Goal: Use online tool/utility: Utilize a website feature to perform a specific function

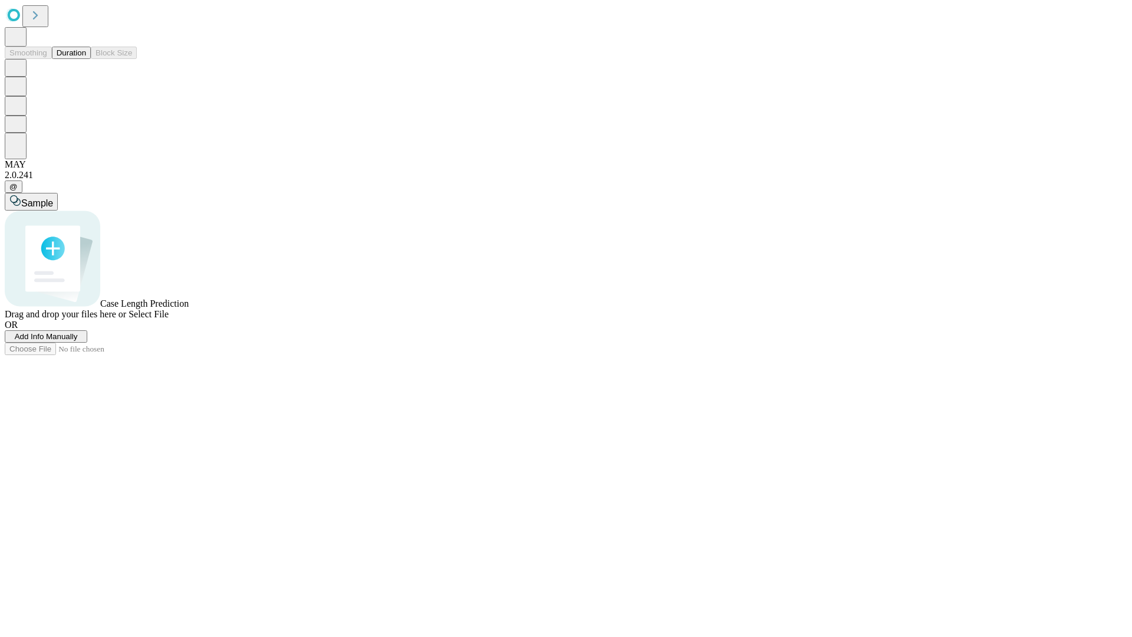
click at [86, 59] on button "Duration" at bounding box center [71, 53] width 39 height 12
click at [78, 341] on span "Add Info Manually" at bounding box center [46, 336] width 63 height 9
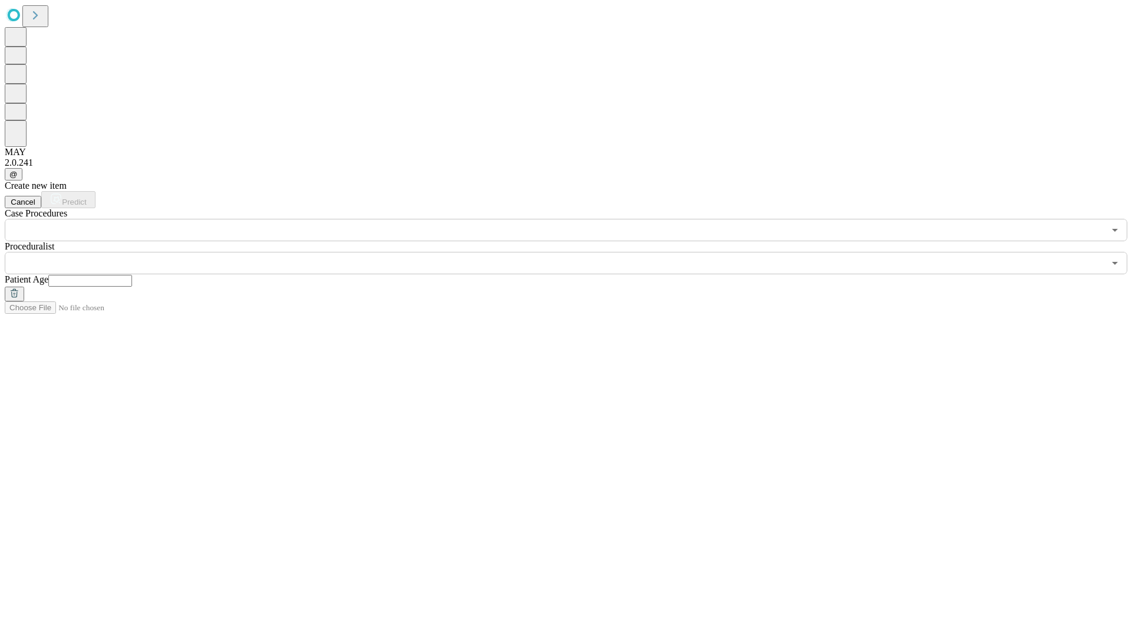
click at [132, 275] on input "text" at bounding box center [90, 281] width 84 height 12
type input "**"
click at [574, 252] on input "text" at bounding box center [554, 263] width 1099 height 22
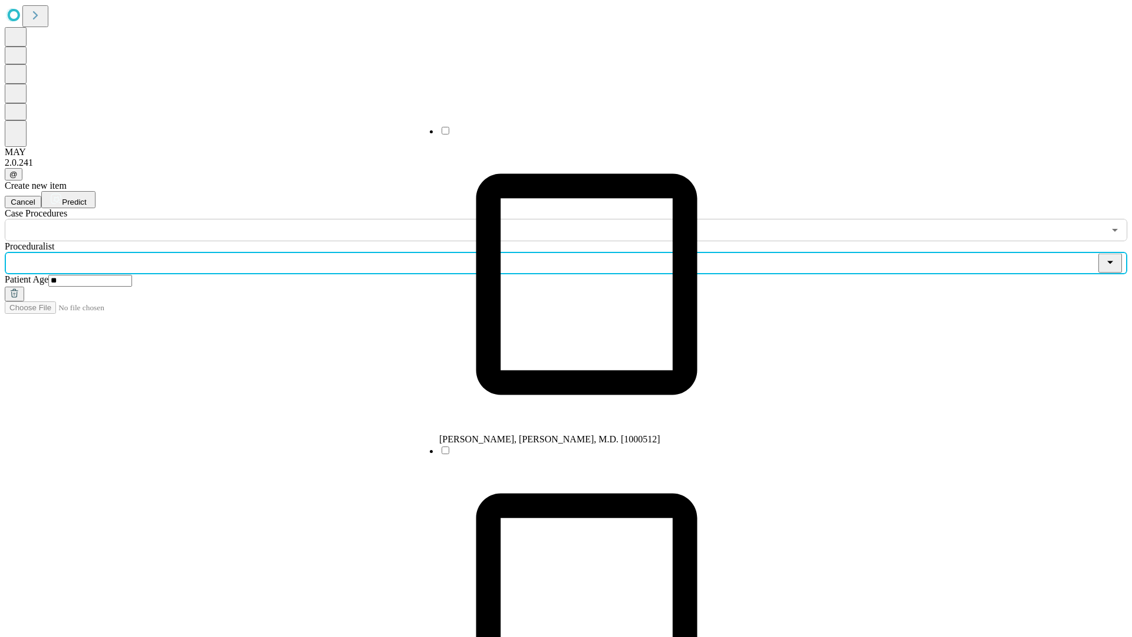
click at [575, 135] on li "[PERSON_NAME], [PERSON_NAME], M.D. [1000512]" at bounding box center [586, 285] width 295 height 320
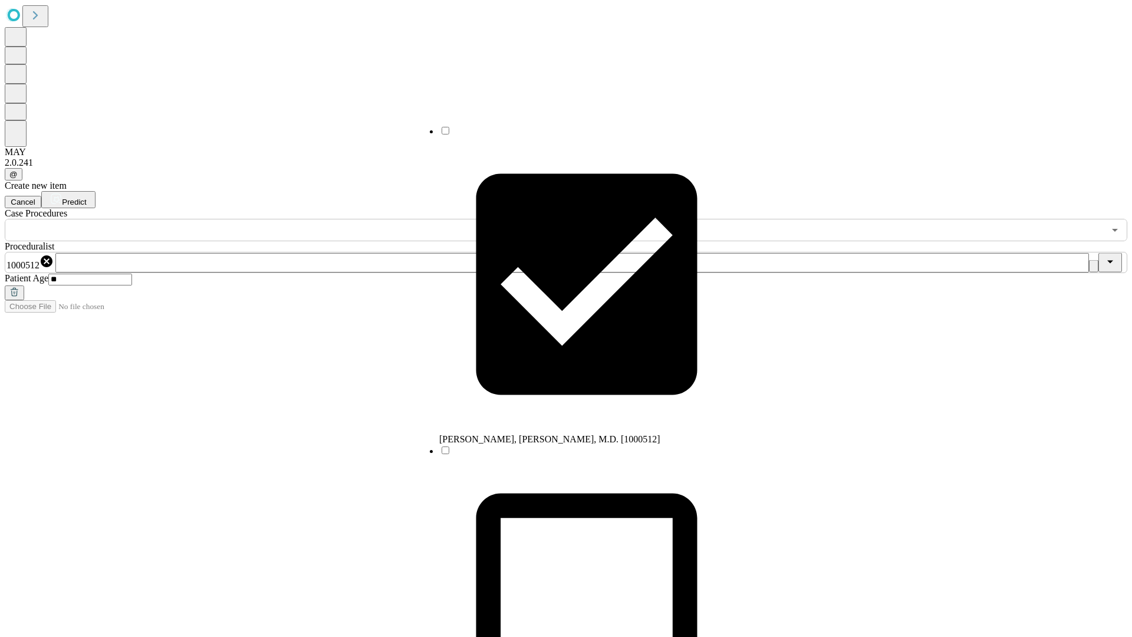
click at [248, 219] on input "text" at bounding box center [554, 230] width 1099 height 22
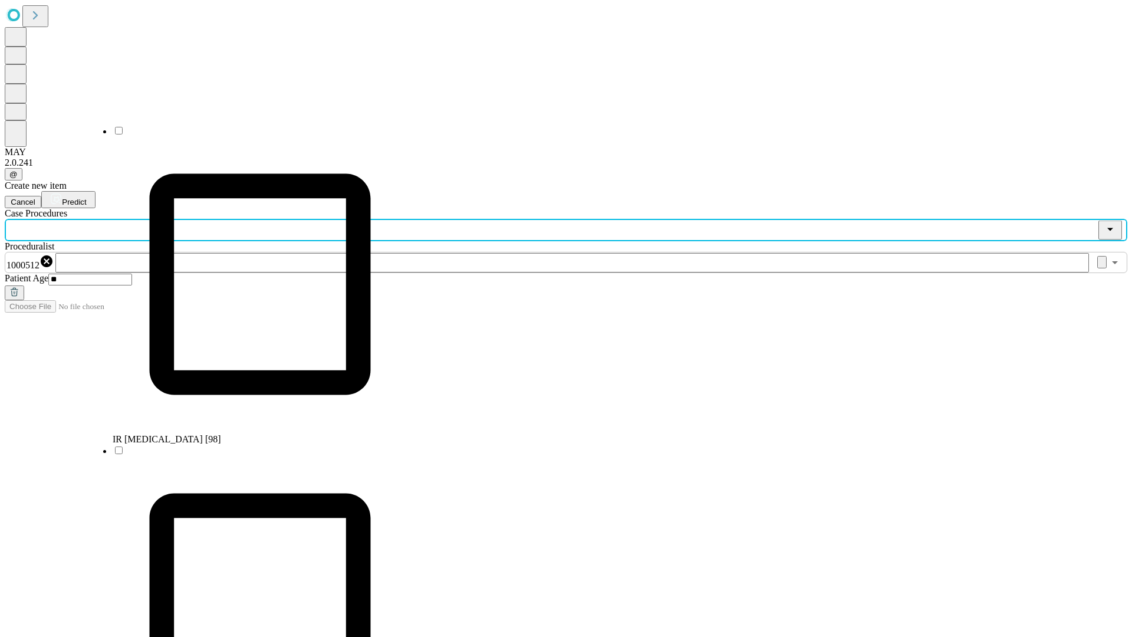
click at [248, 135] on li "IR [MEDICAL_DATA] [98]" at bounding box center [260, 285] width 295 height 320
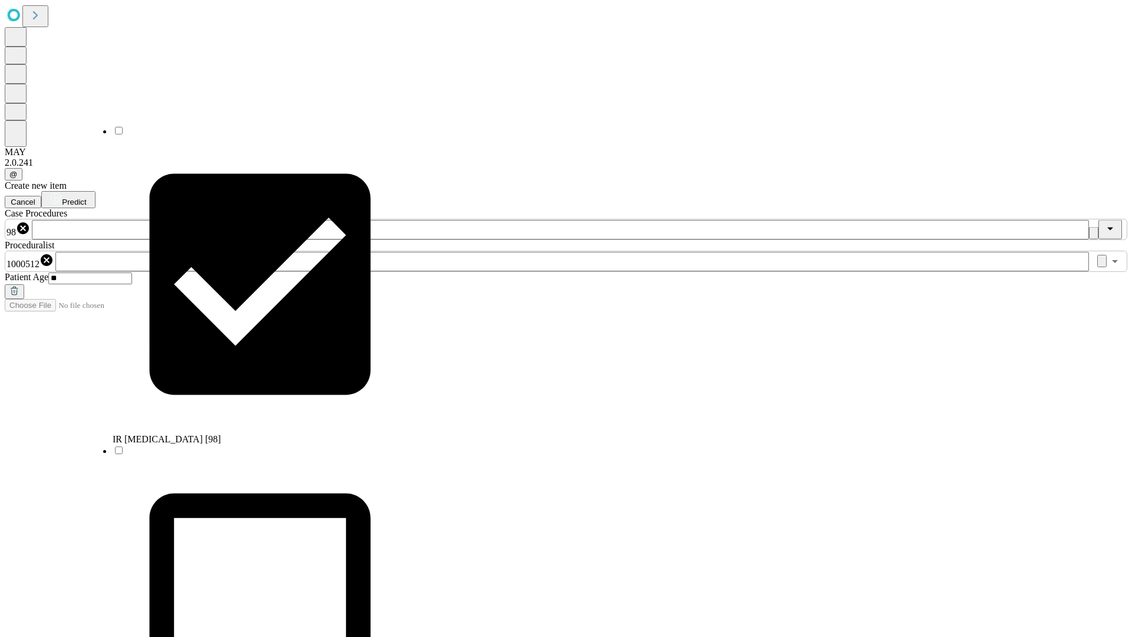
click at [86, 197] on span "Predict" at bounding box center [74, 201] width 24 height 9
